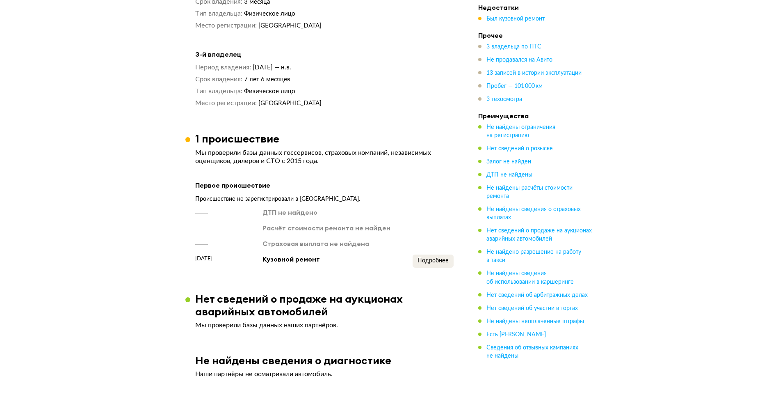
scroll to position [738, 0]
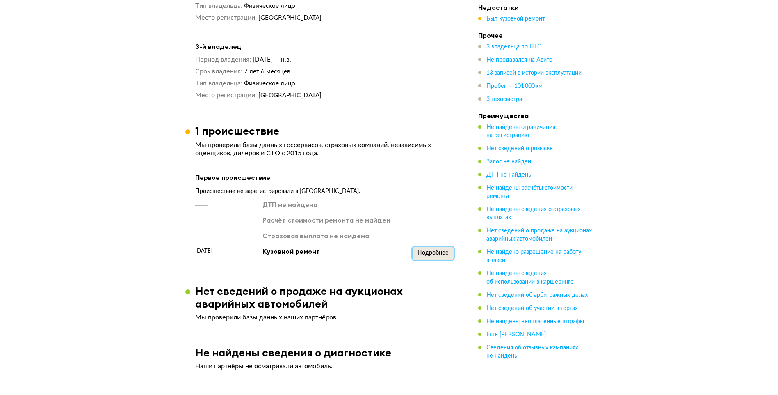
click at [428, 246] on button "Подробнее" at bounding box center [433, 252] width 41 height 13
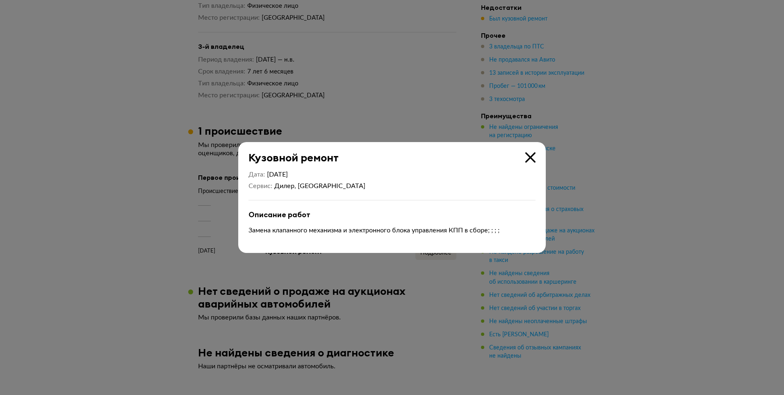
click at [531, 155] on icon at bounding box center [530, 157] width 10 height 10
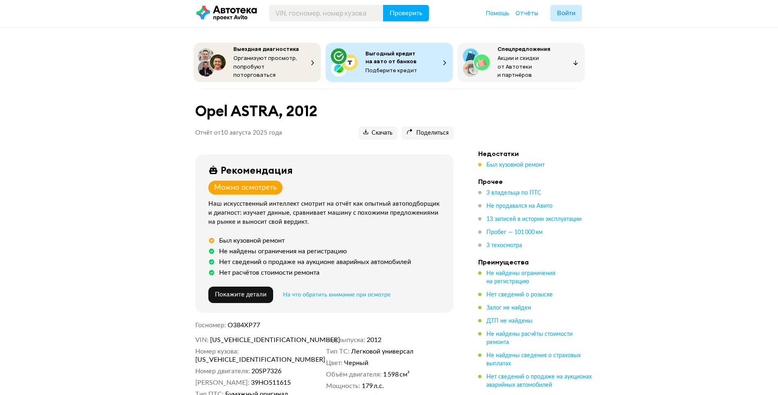
scroll to position [0, 0]
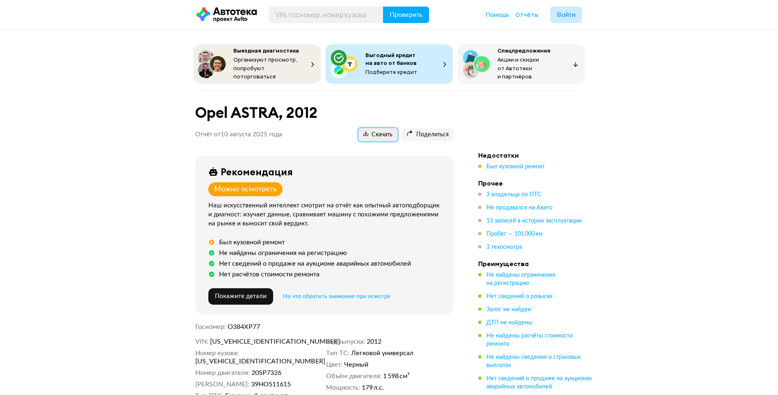
click at [367, 135] on span "Скачать" at bounding box center [377, 135] width 29 height 8
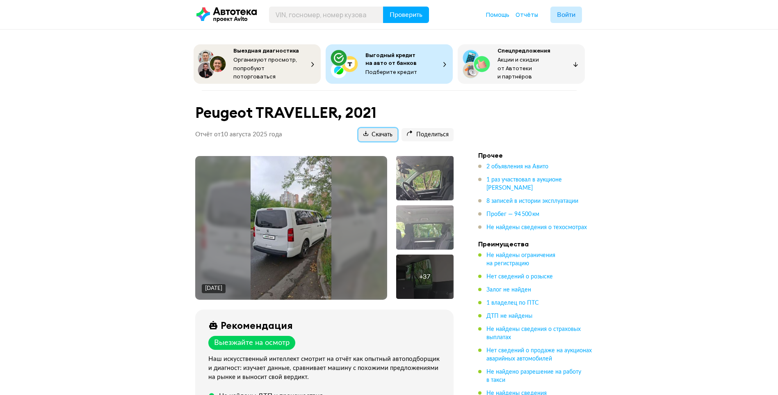
click at [384, 133] on span "Скачать" at bounding box center [377, 135] width 29 height 8
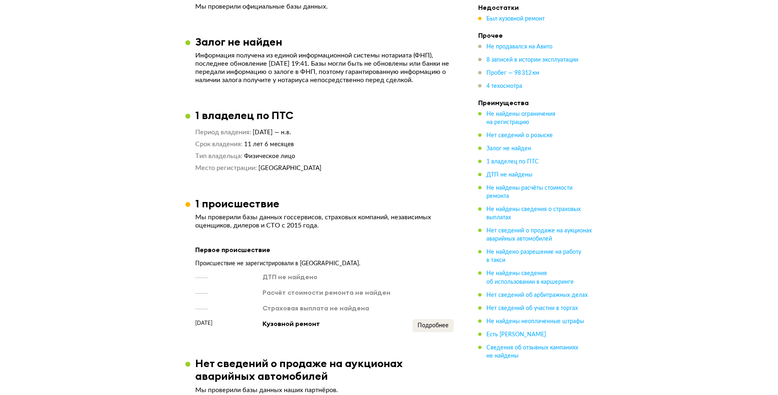
scroll to position [574, 0]
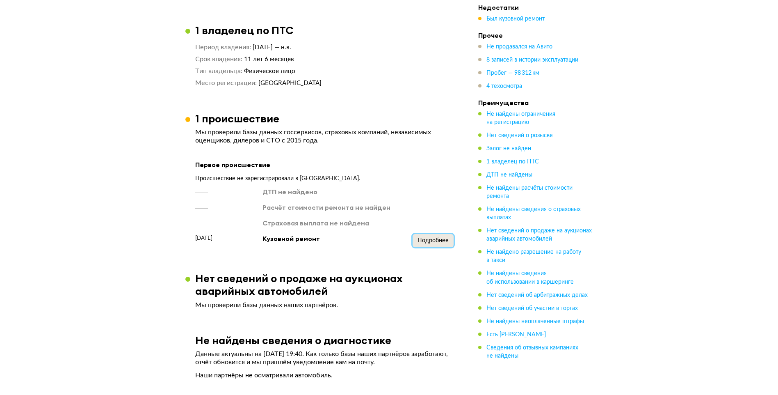
click at [443, 238] on span "Подробнее" at bounding box center [432, 240] width 31 height 6
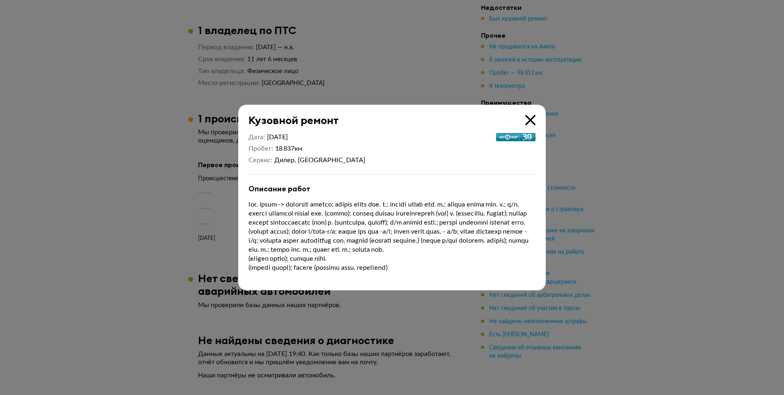
click at [532, 116] on icon at bounding box center [530, 120] width 10 height 10
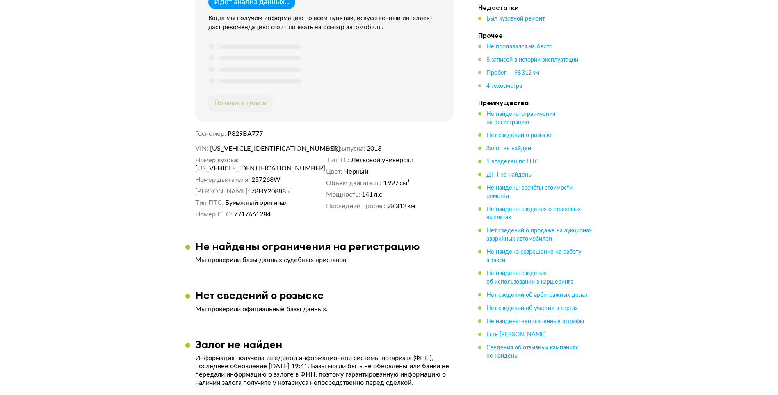
scroll to position [0, 0]
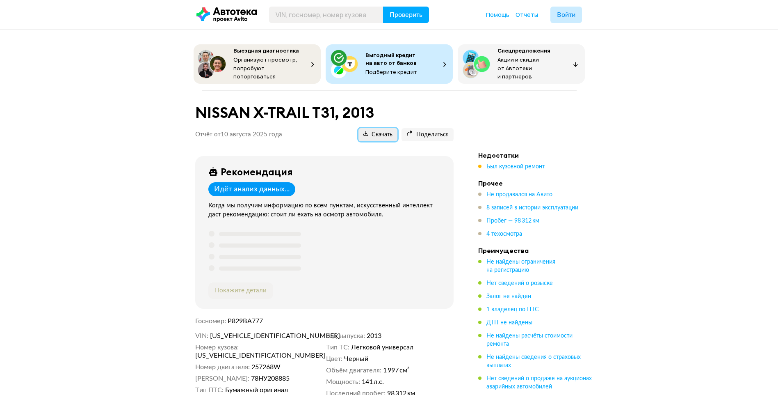
click at [385, 131] on span "Скачать" at bounding box center [377, 135] width 29 height 8
